Goal: Task Accomplishment & Management: Use online tool/utility

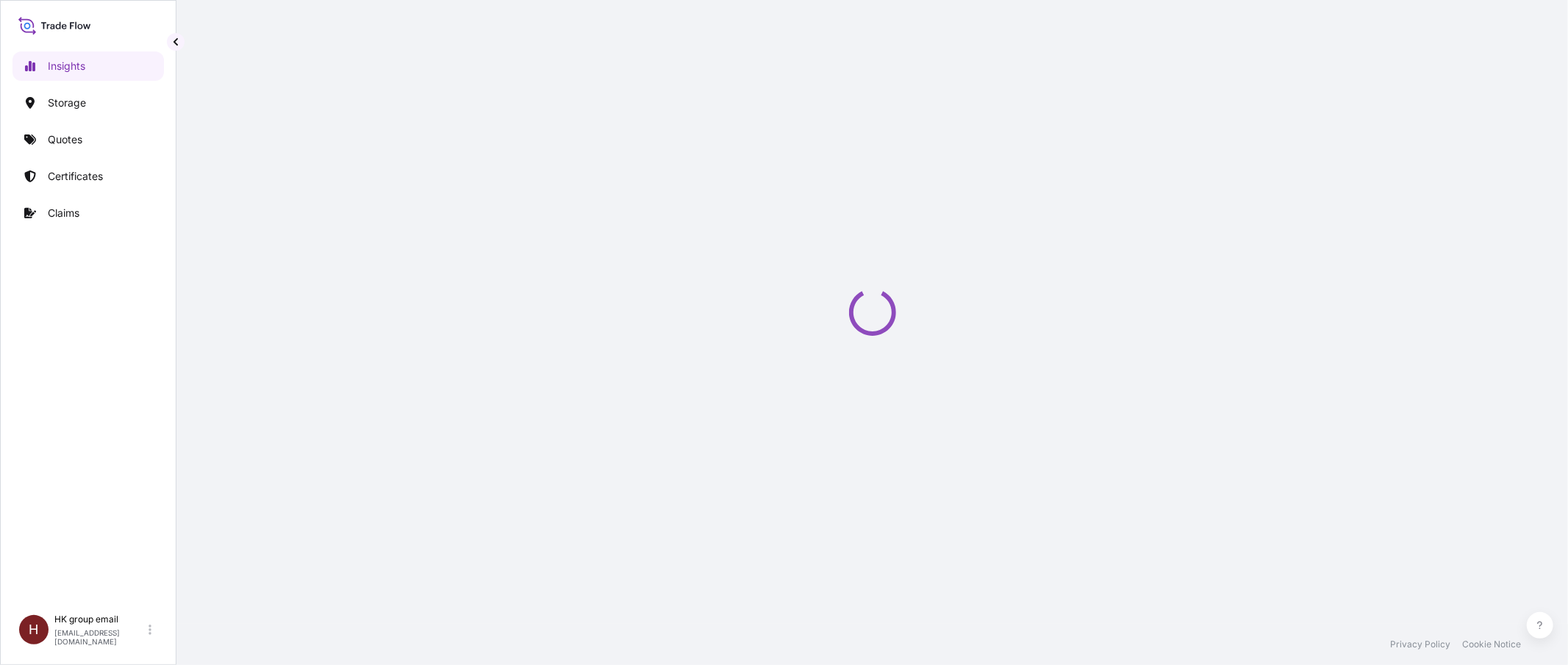
select select "2025"
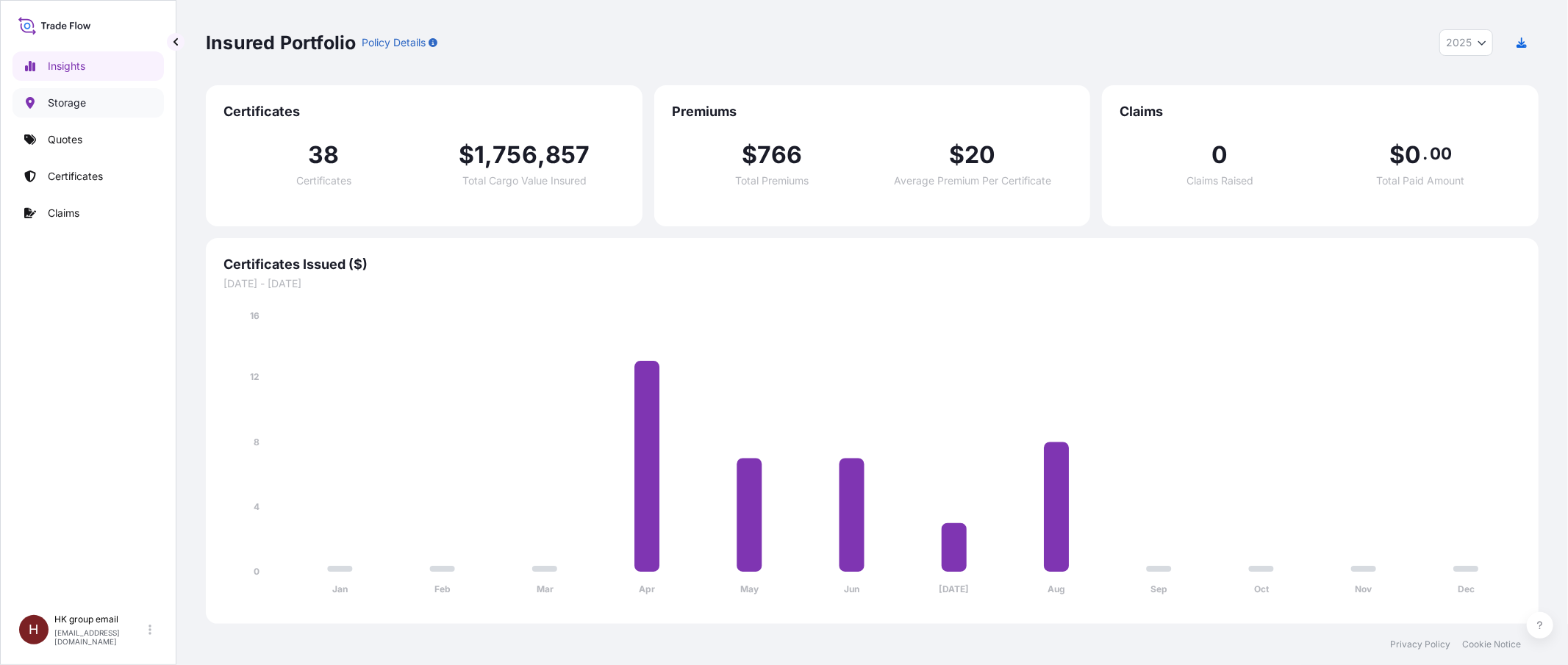
click at [56, 100] on p "Storage" at bounding box center [67, 103] width 38 height 15
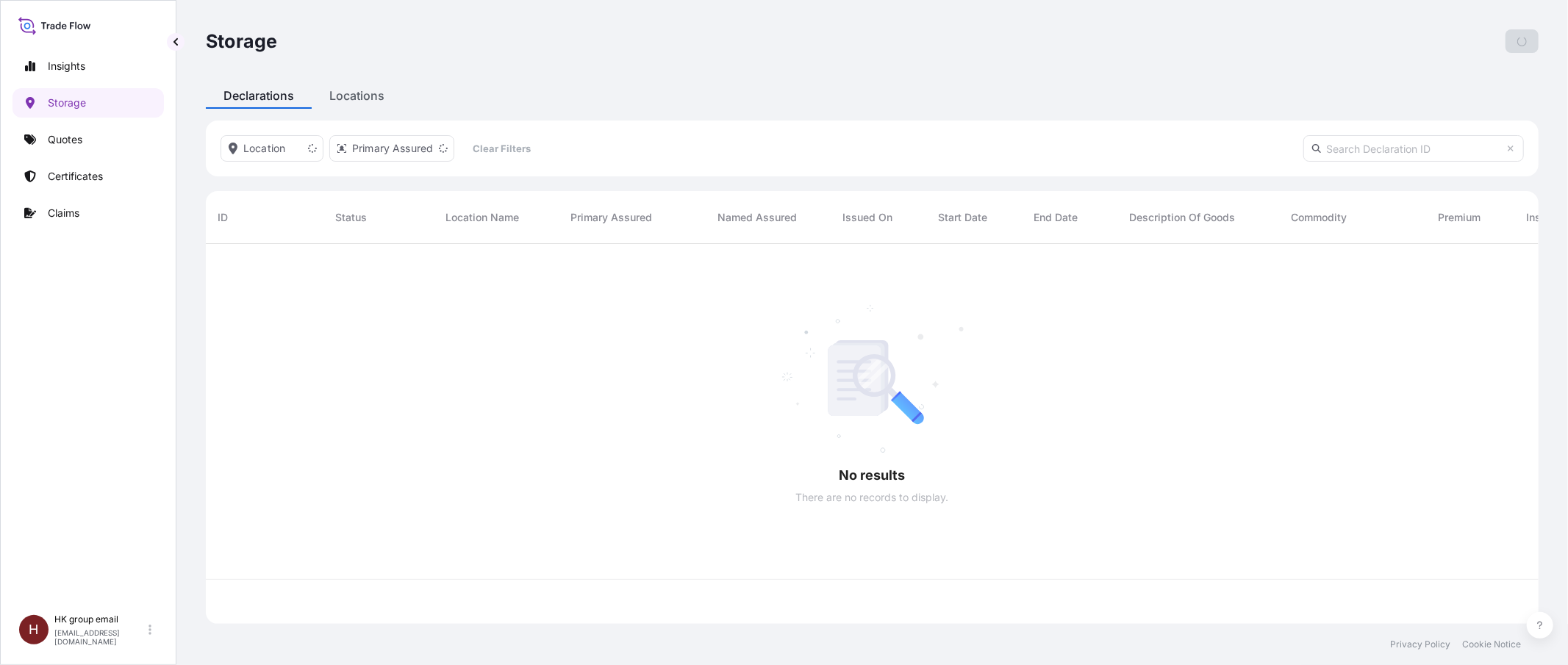
scroll to position [373, 1318]
click at [82, 137] on p "Quotes" at bounding box center [65, 139] width 35 height 15
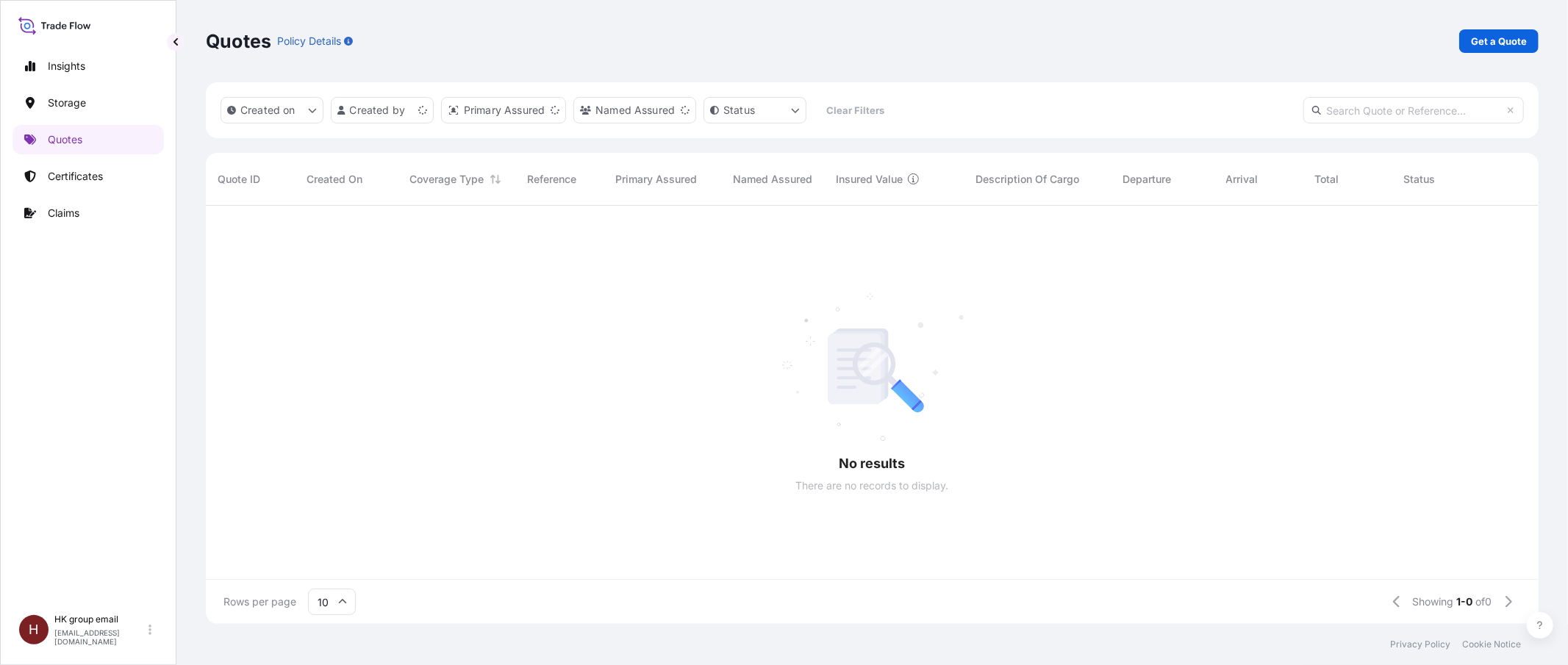
scroll to position [15, 15]
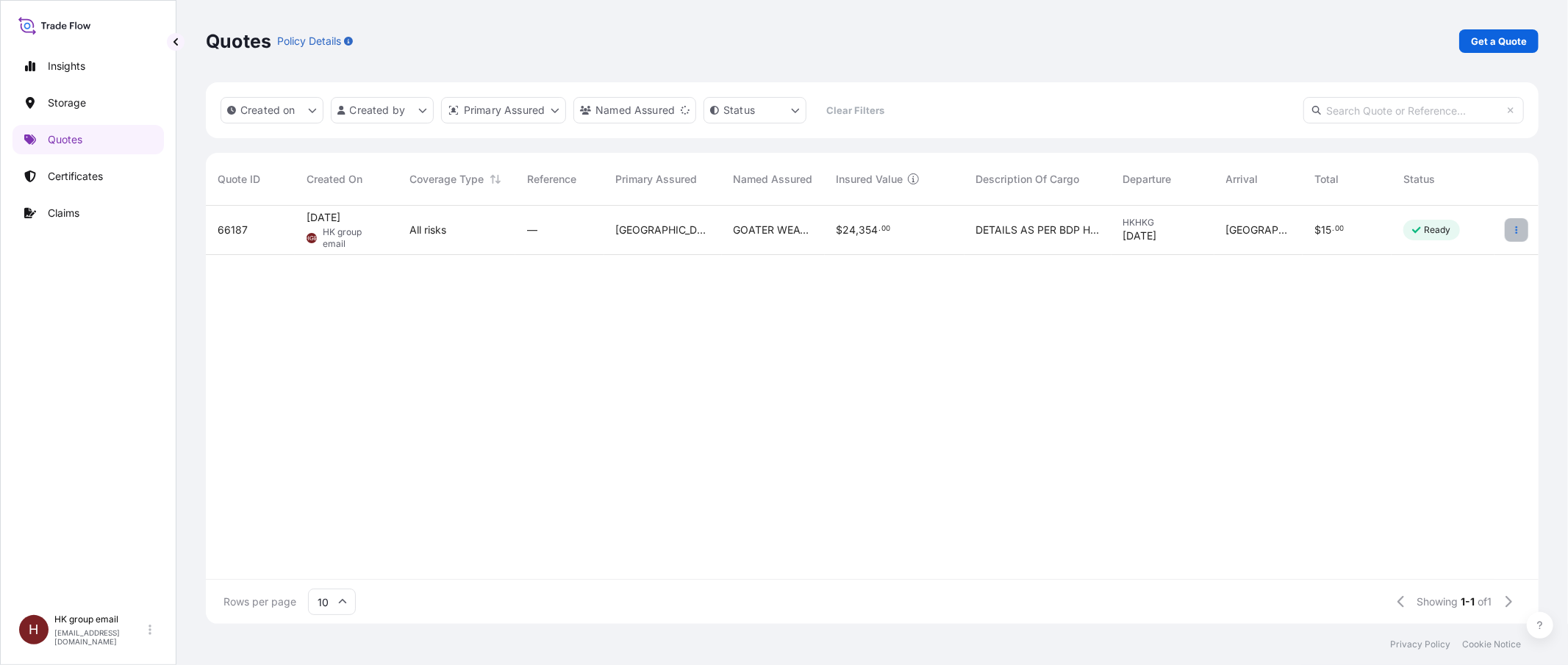
click at [1517, 232] on icon "button" at bounding box center [1516, 229] width 2 height 7
click at [551, 230] on div "—" at bounding box center [559, 230] width 65 height 15
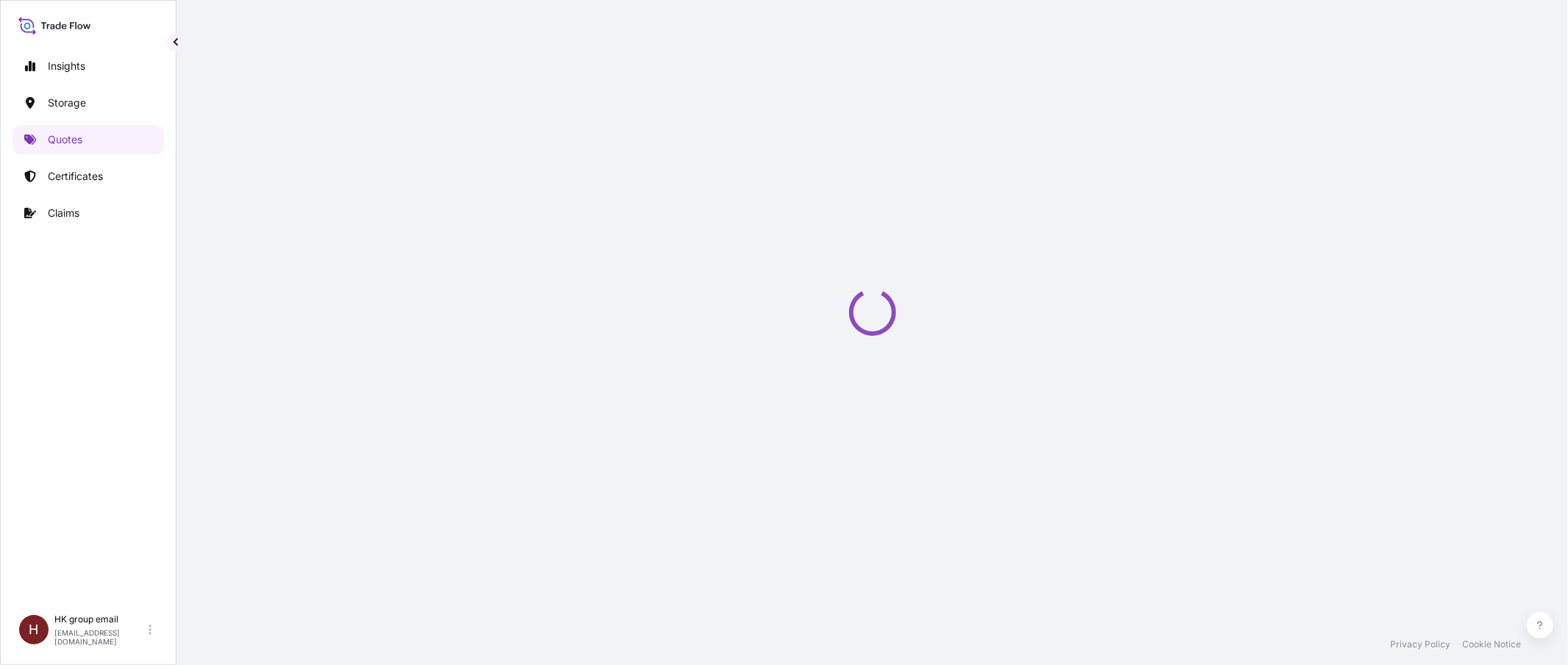
select select "Water"
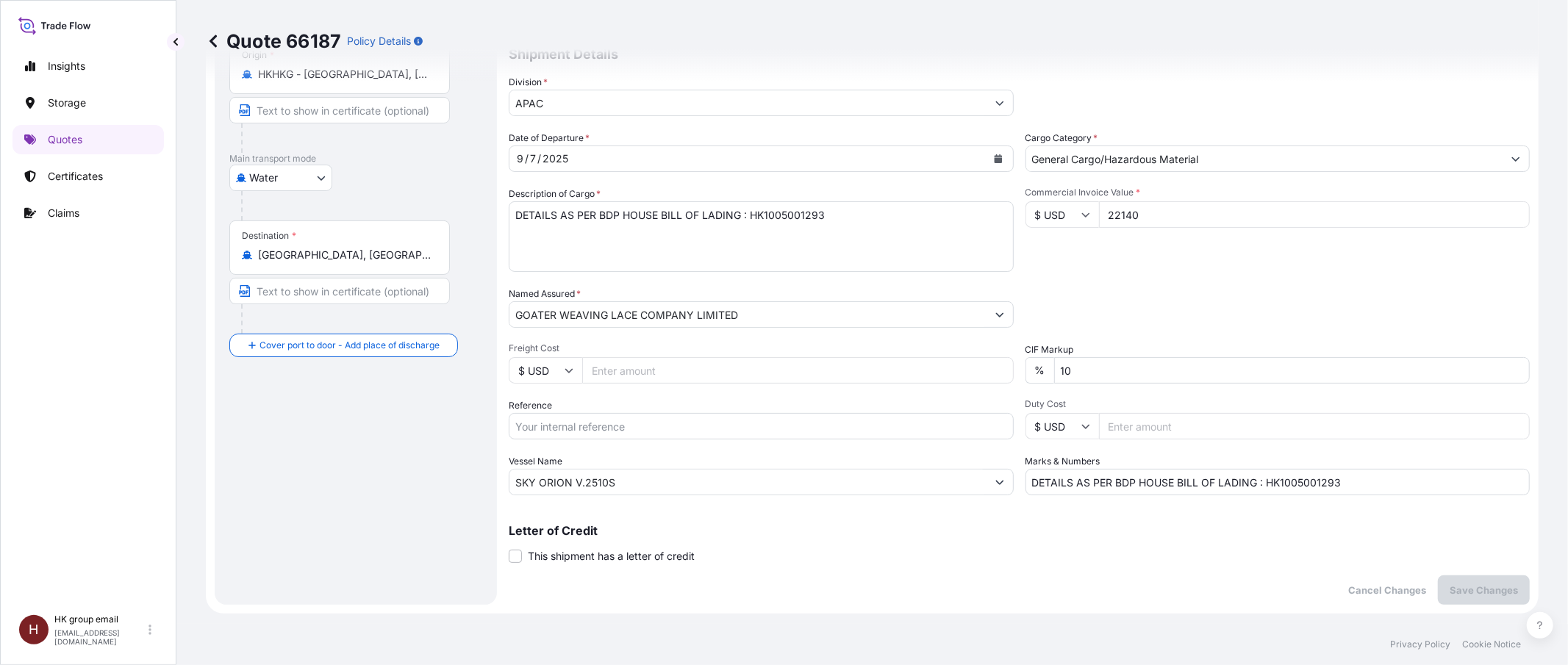
scroll to position [118, 0]
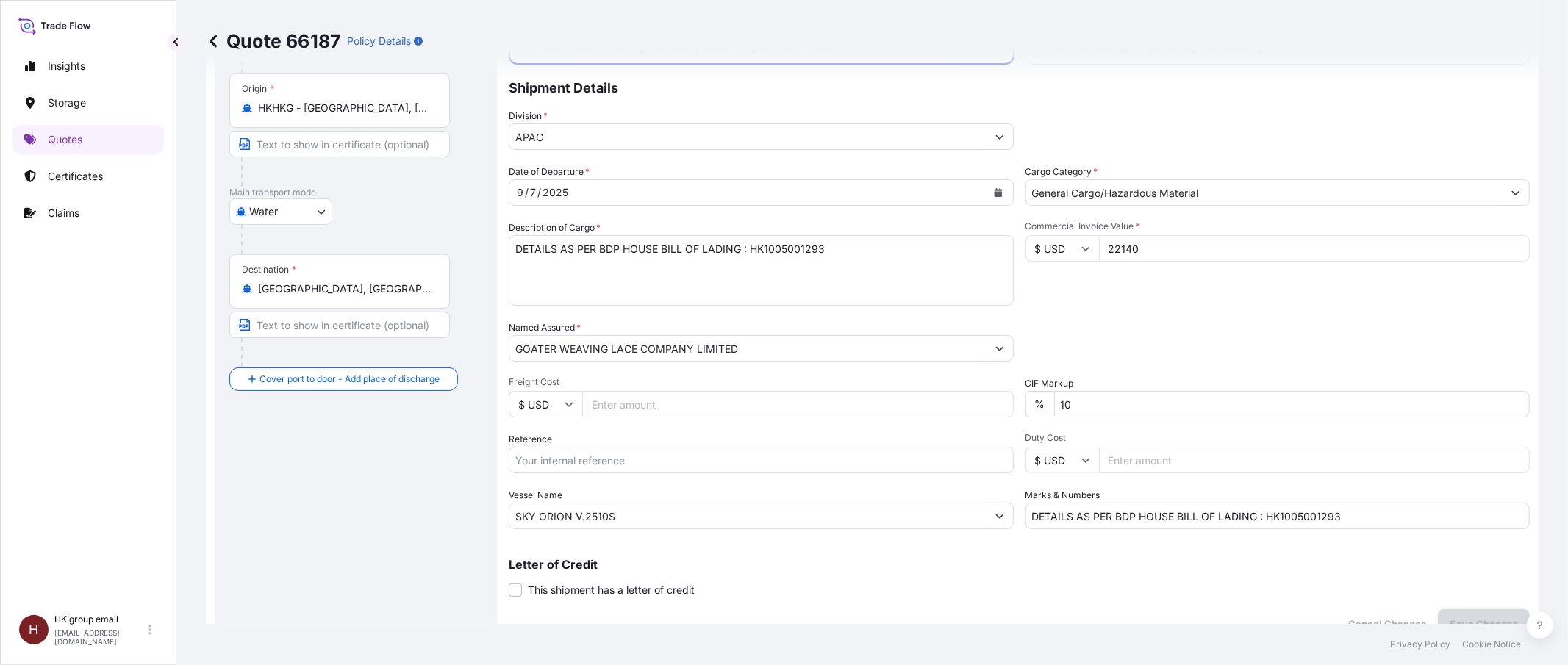
click at [632, 522] on input "SKY ORION V.2510S" at bounding box center [747, 516] width 477 height 26
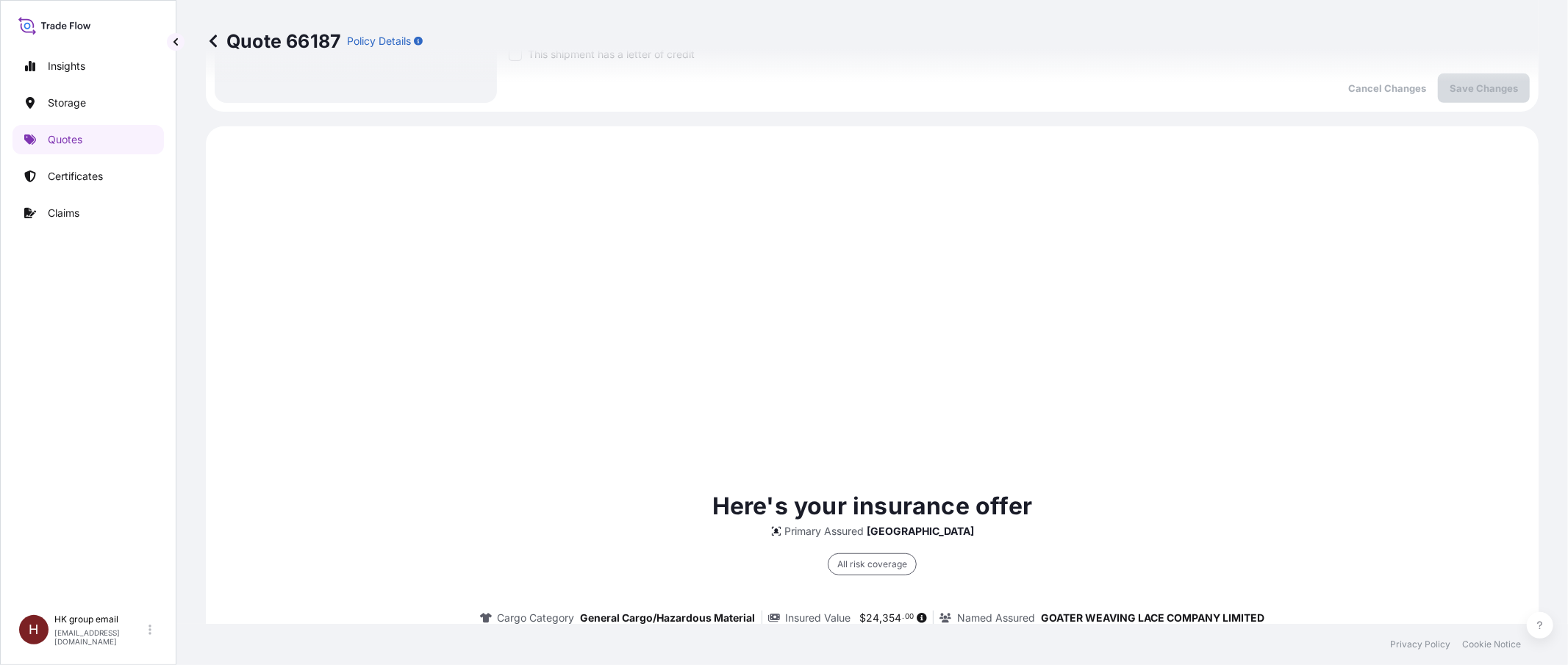
scroll to position [262, 0]
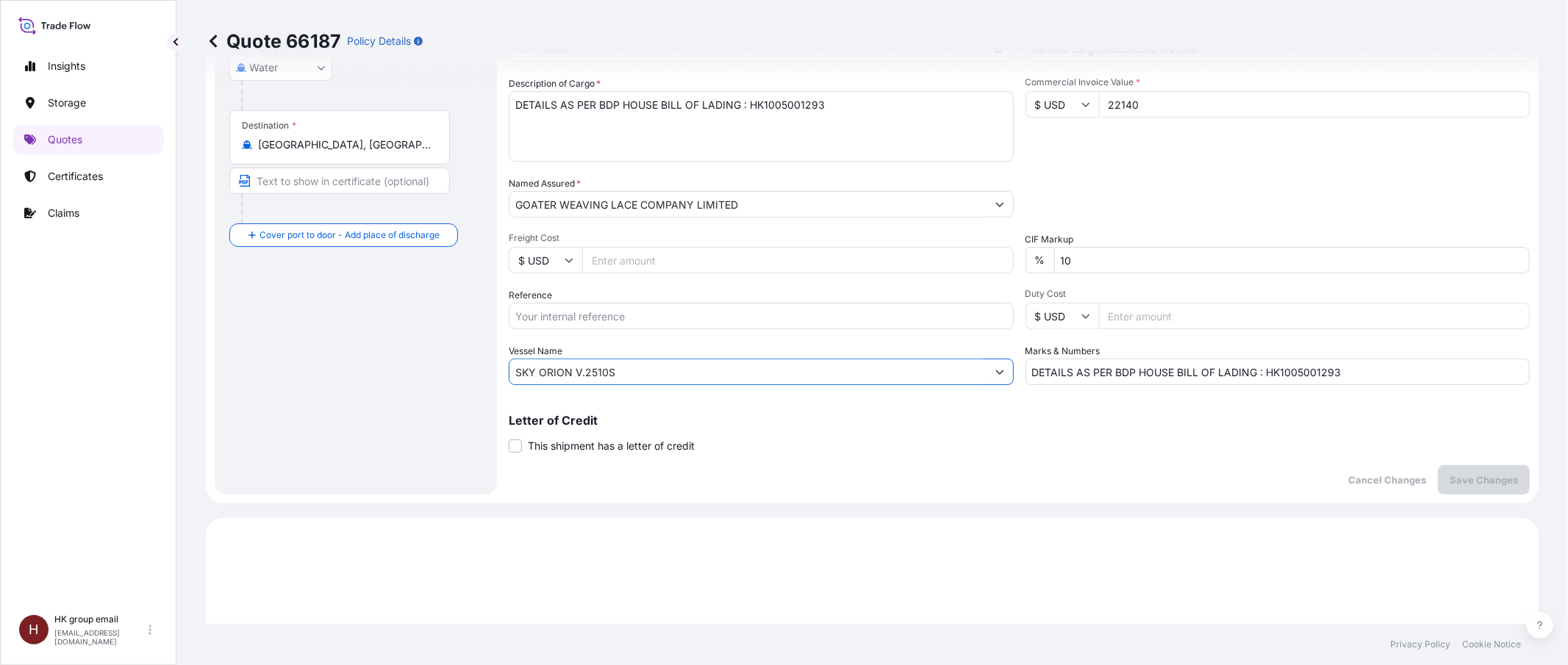
drag, startPoint x: 650, startPoint y: 370, endPoint x: 437, endPoint y: 371, distance: 213.1
click at [437, 371] on form "Route Details Cover door to port - Add loading place Place of loading Road / [G…" at bounding box center [872, 162] width 1332 height 683
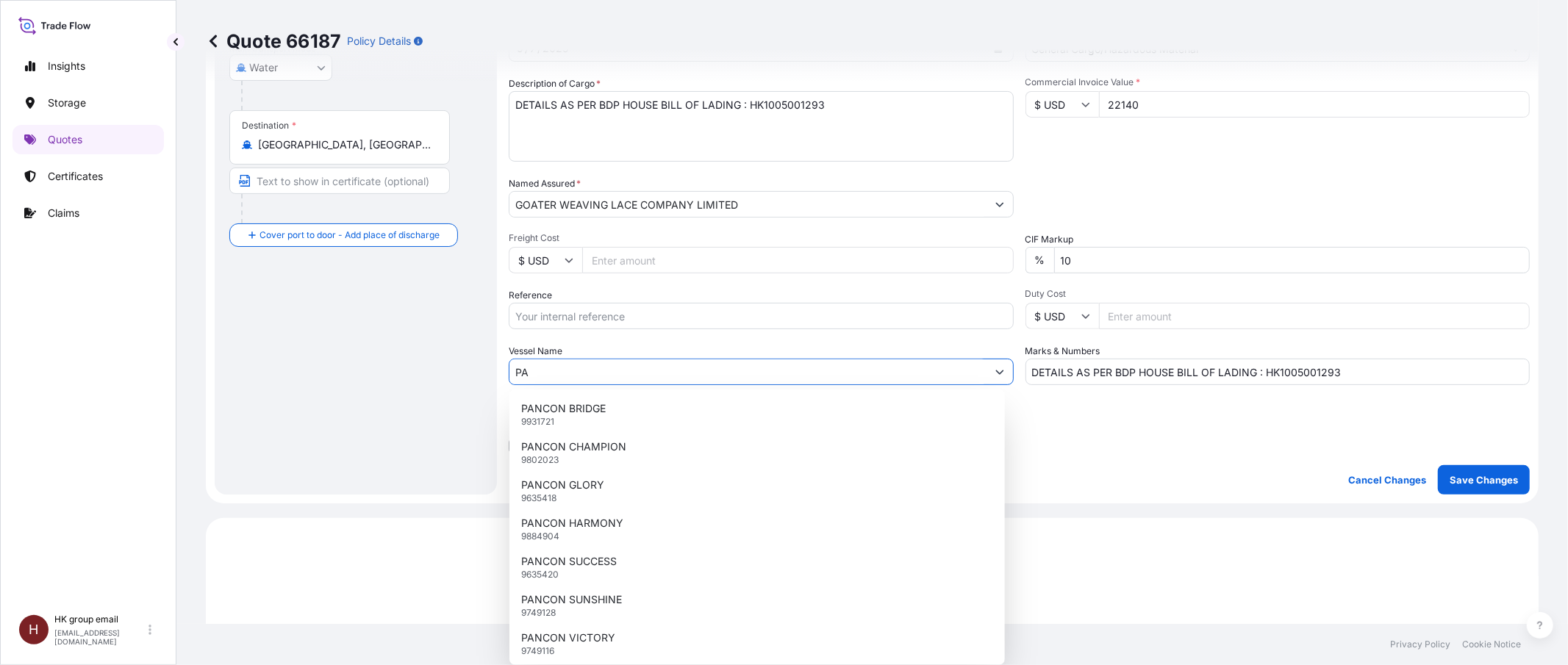
type input "P"
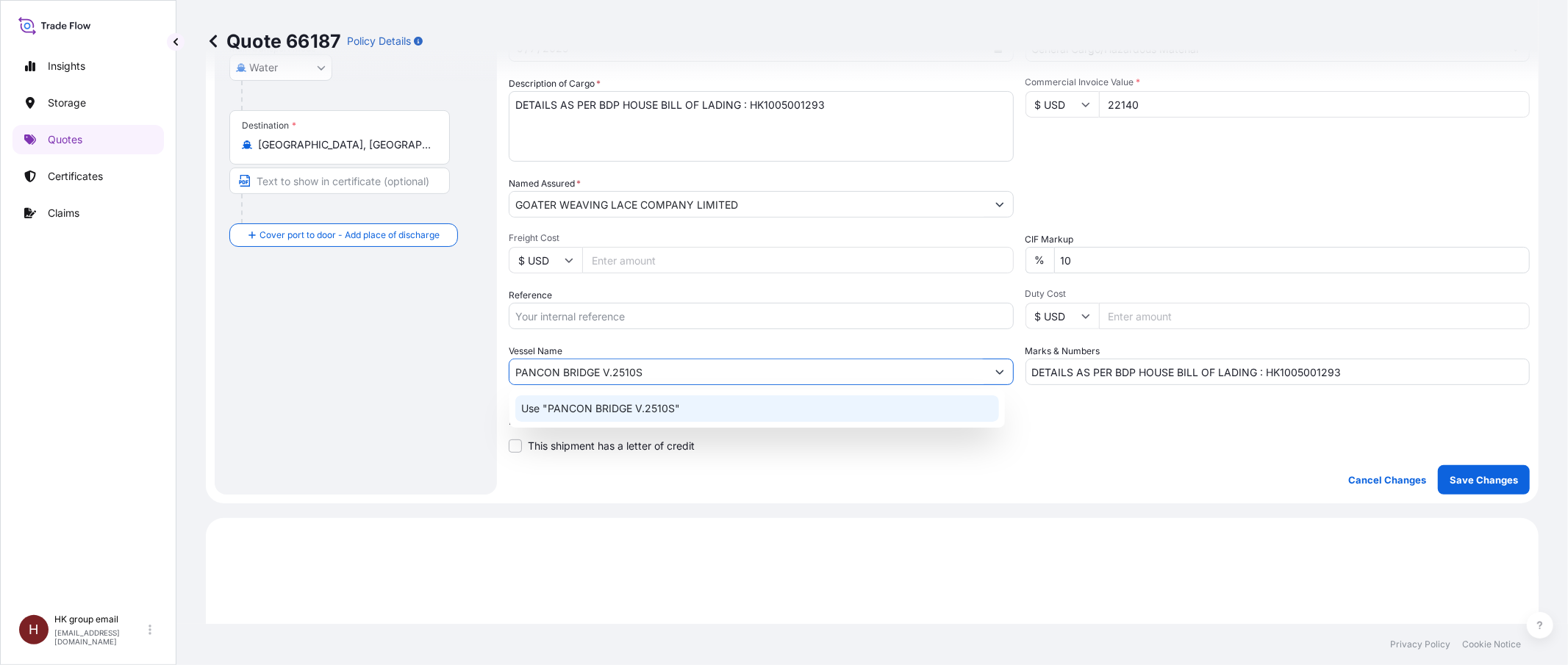
type input "PANCON BRIDGE V.2510S"
click at [980, 457] on div "Coverage Type All risks Covers losses or damages due to any cause, except for t…" at bounding box center [1019, 162] width 1021 height 665
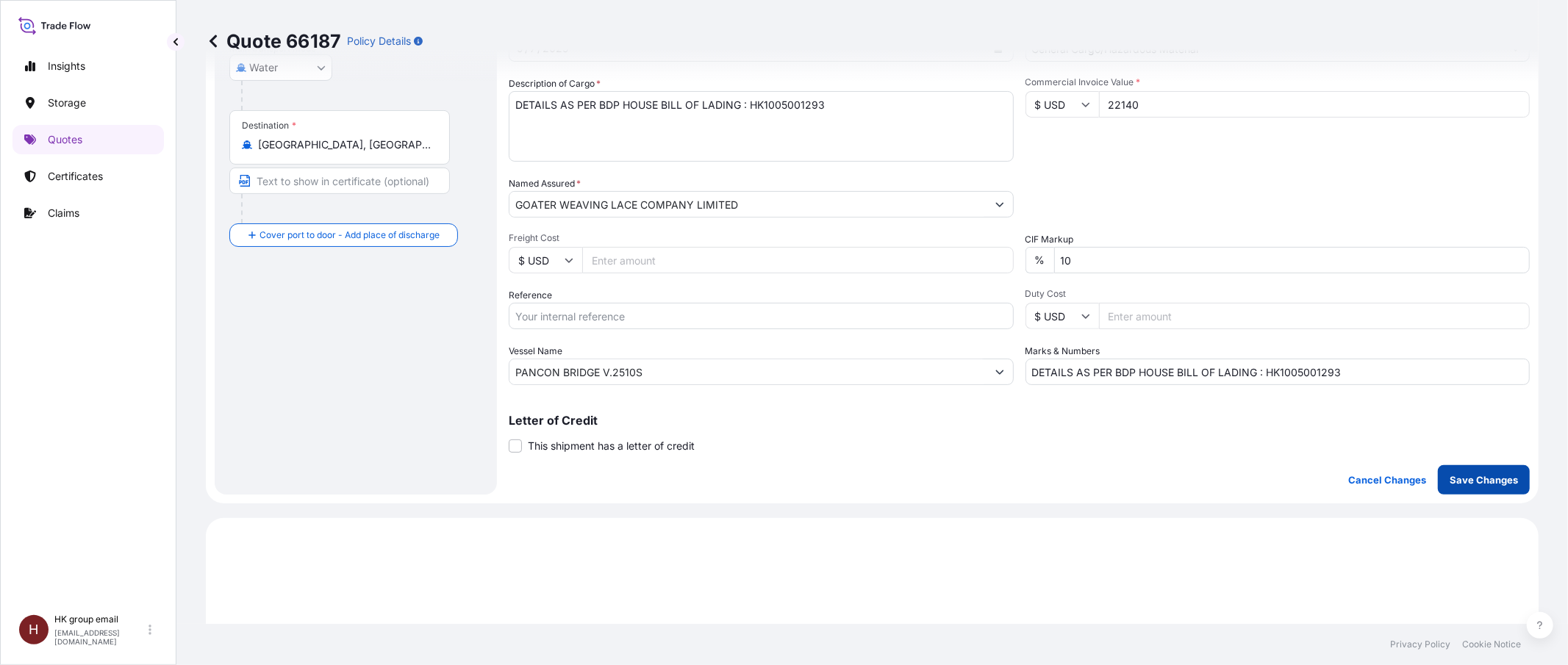
click at [1438, 468] on button "Save Changes" at bounding box center [1483, 479] width 92 height 29
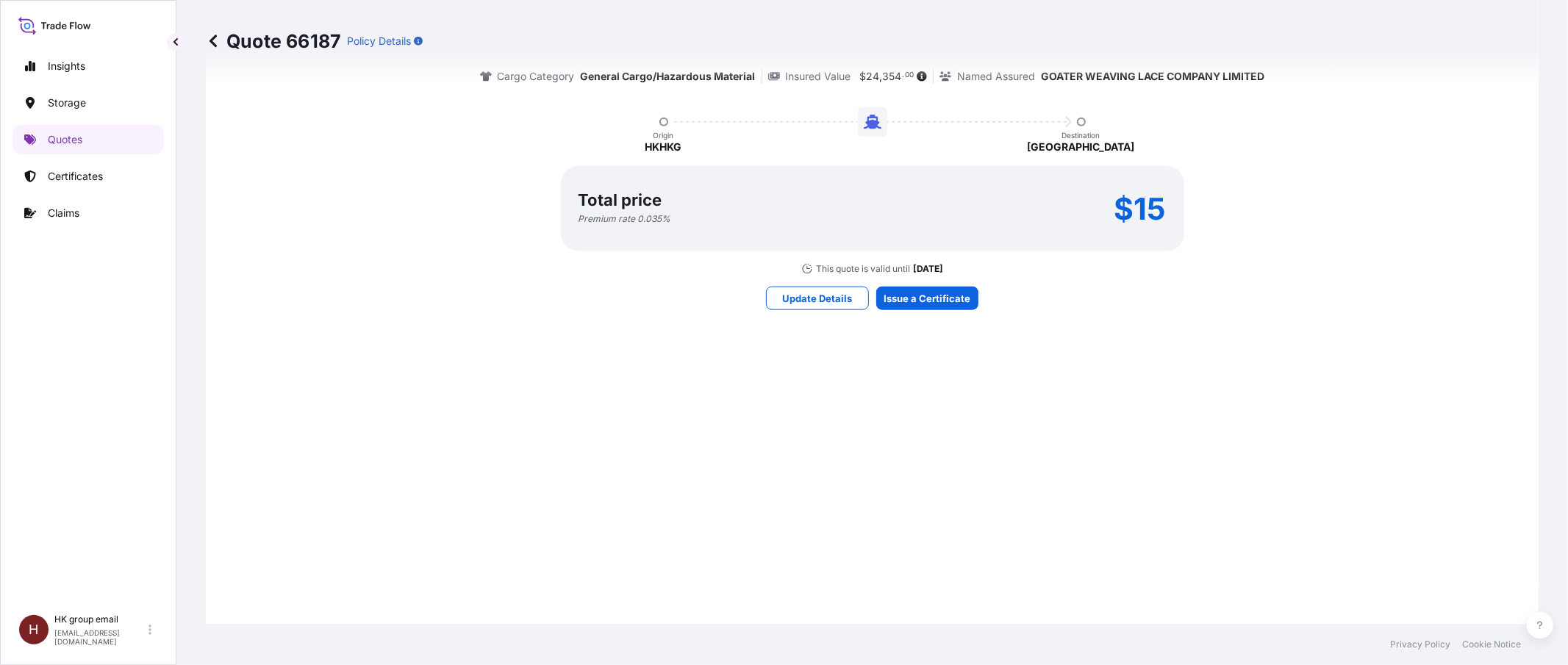
select select "Water"
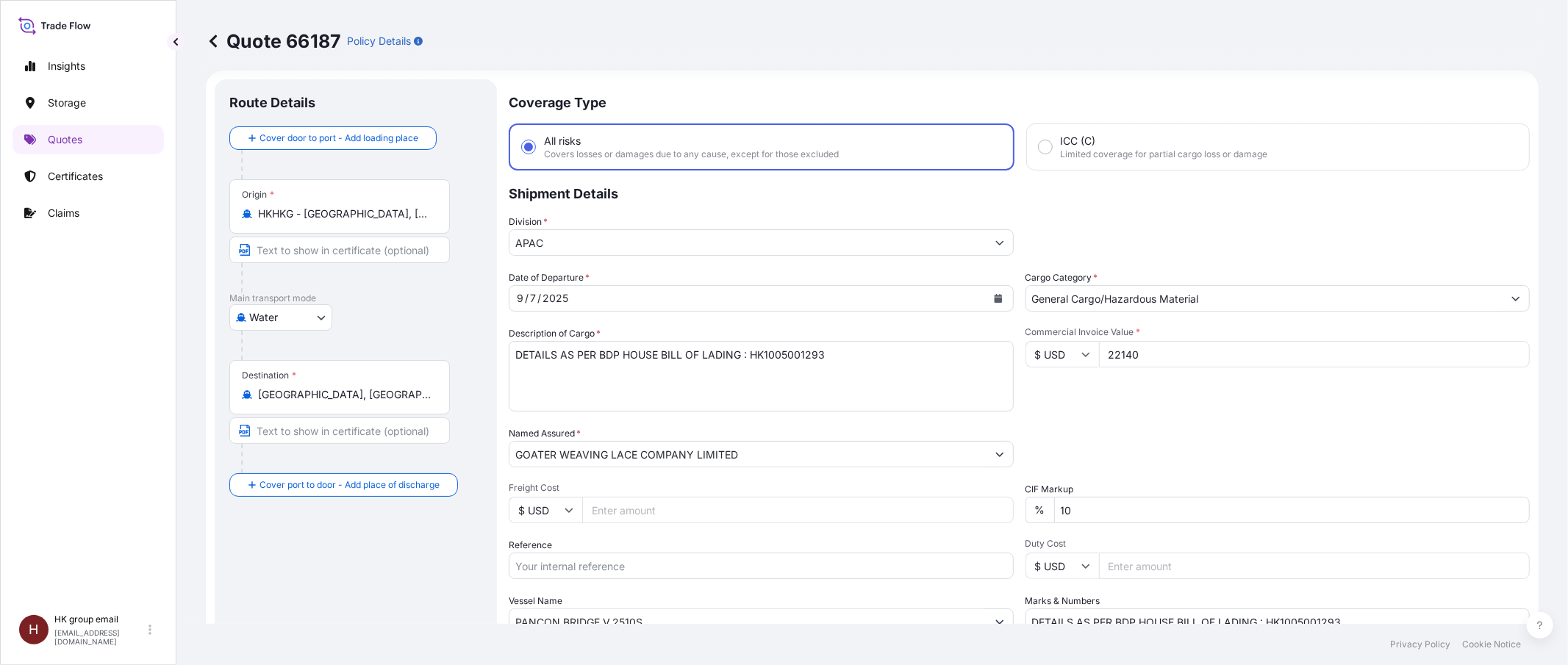
scroll to position [0, 0]
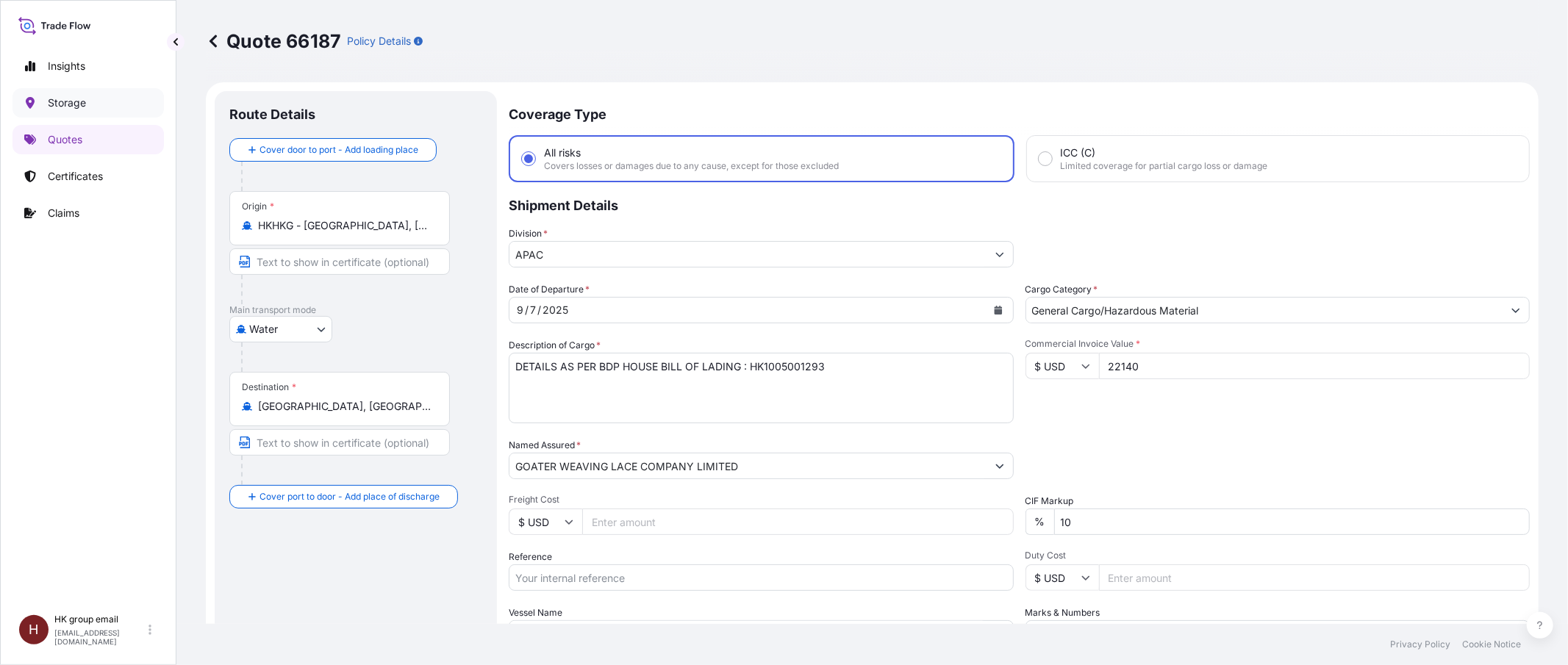
click at [82, 107] on p "Storage" at bounding box center [67, 103] width 38 height 15
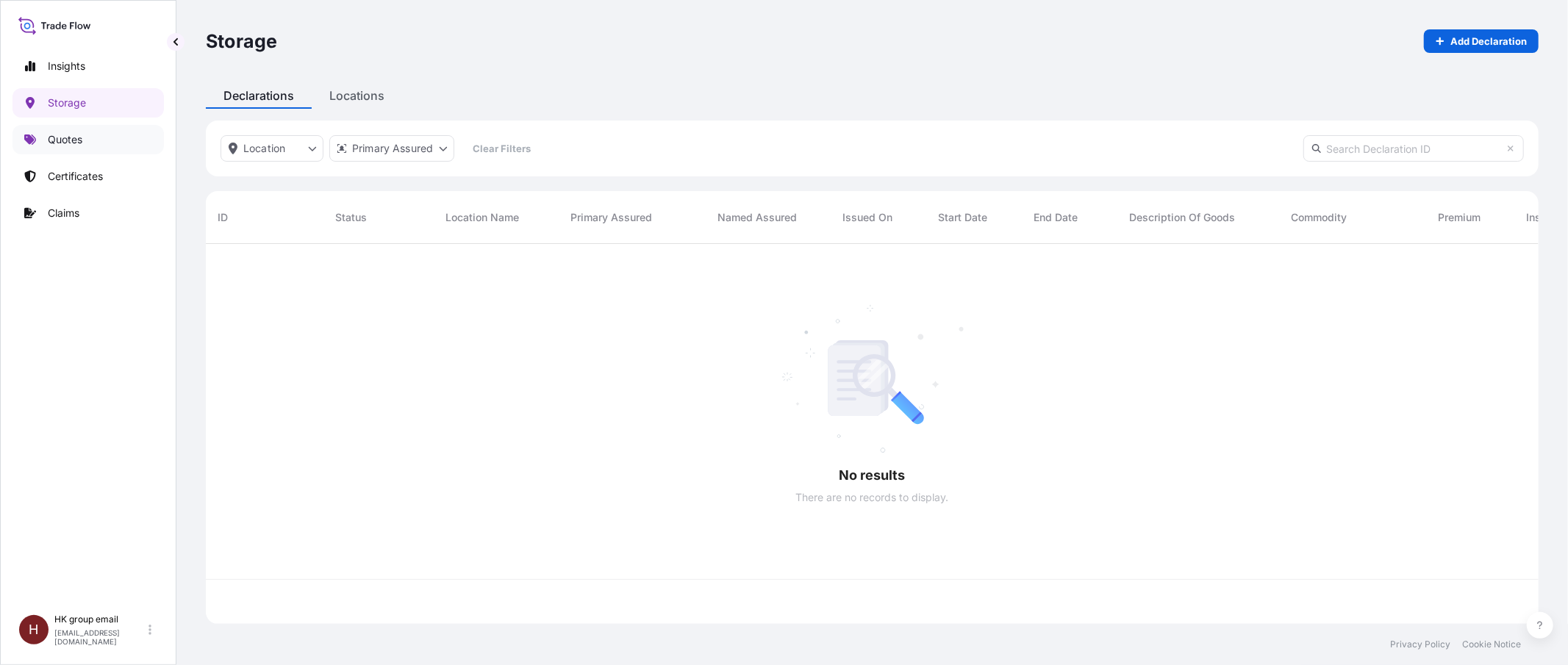
scroll to position [373, 1318]
click at [82, 139] on p "Quotes" at bounding box center [65, 139] width 35 height 15
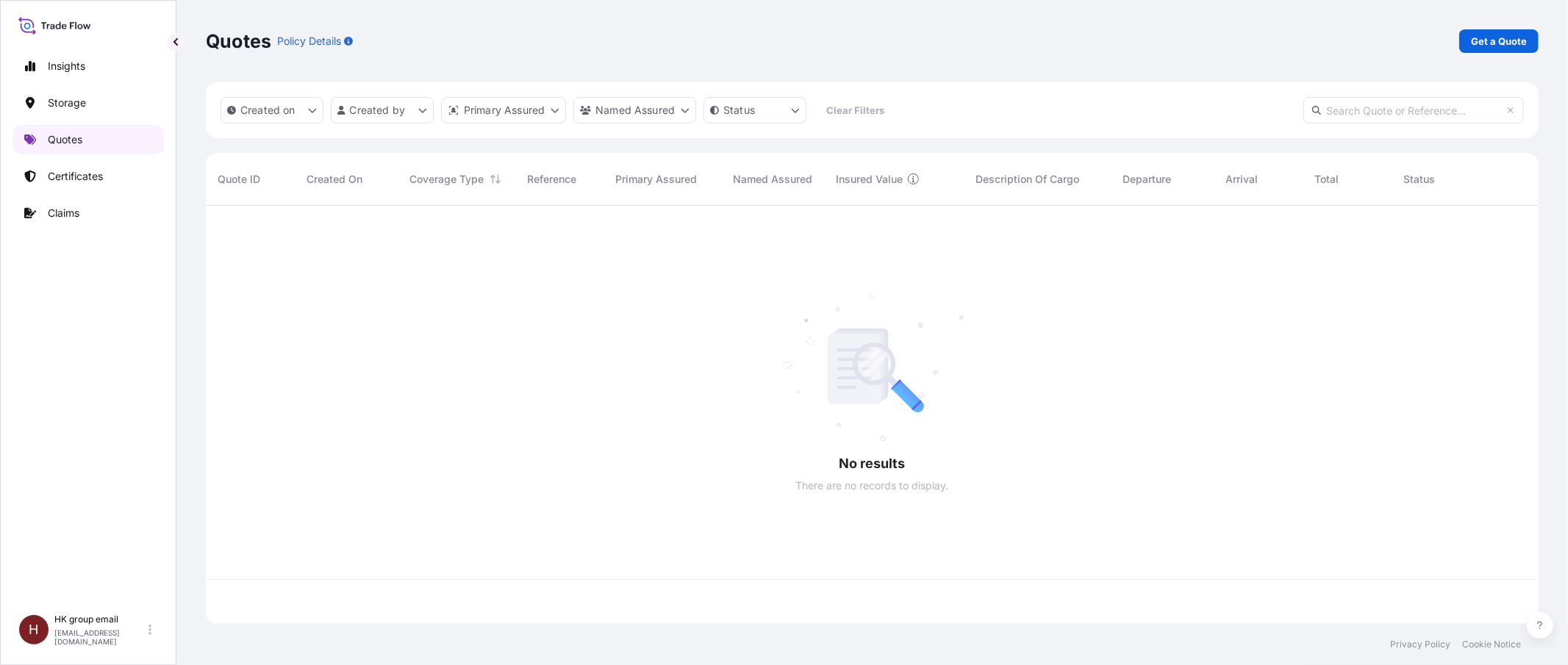
scroll to position [412, 1318]
